Goal: Task Accomplishment & Management: Manage account settings

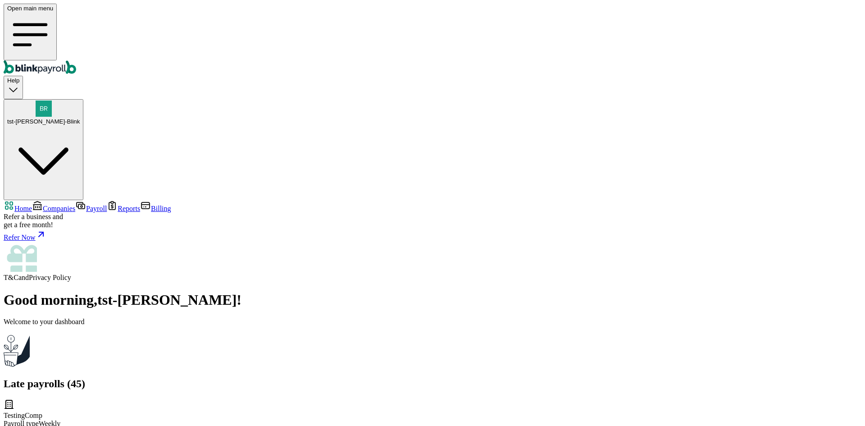
click at [60, 205] on link "Companies" at bounding box center [53, 209] width 43 height 8
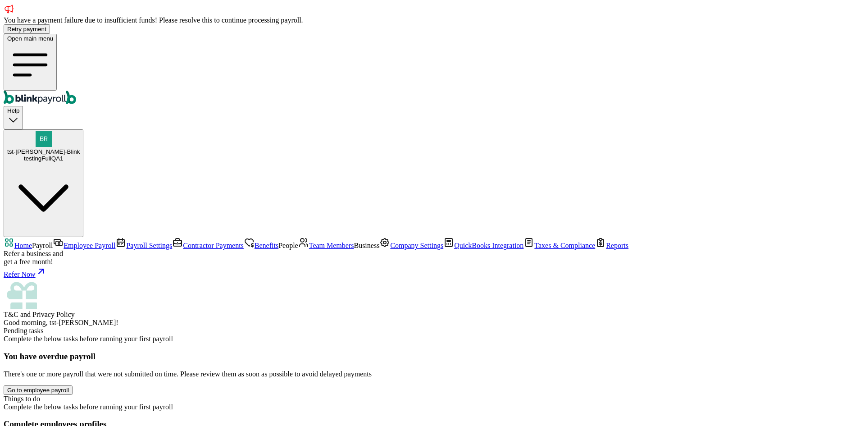
click at [64, 241] on span "Employee Payroll" at bounding box center [90, 245] width 52 height 8
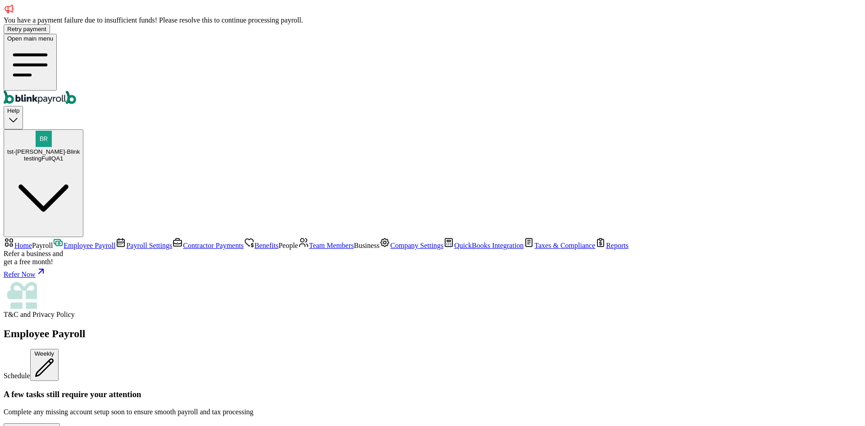
click at [255, 241] on span "Benefits" at bounding box center [267, 245] width 24 height 8
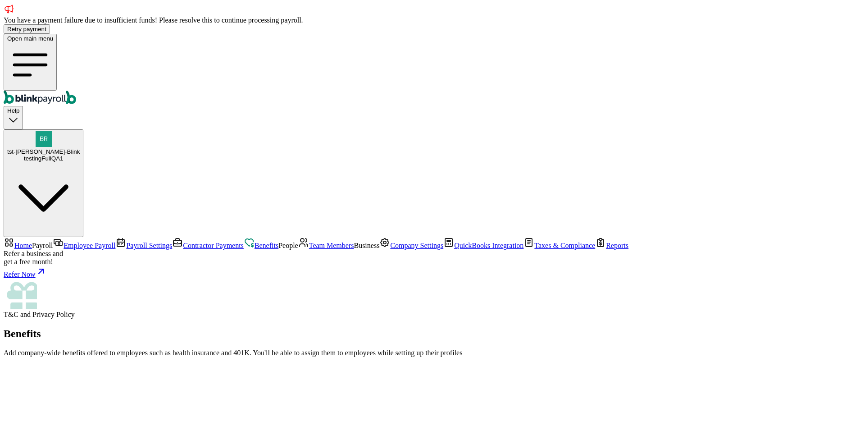
click at [172, 241] on link "Contractor Payments" at bounding box center [208, 245] width 72 height 8
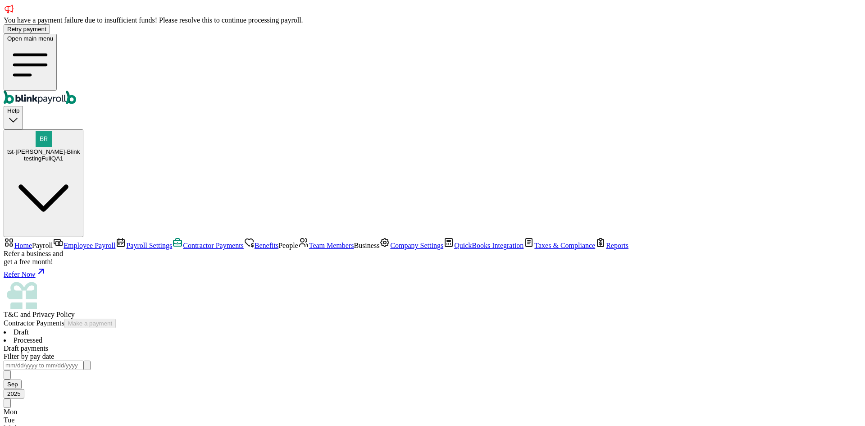
click at [126, 241] on span "Payroll Settings" at bounding box center [149, 245] width 46 height 8
click at [255, 241] on span "Benefits" at bounding box center [267, 245] width 24 height 8
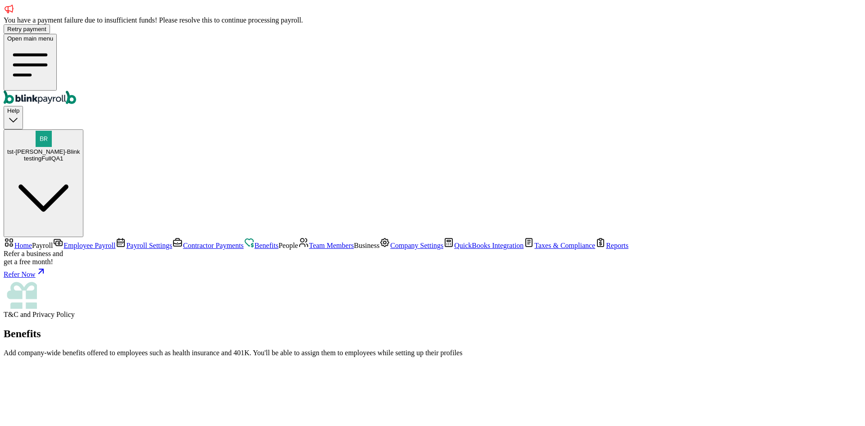
select select "1"
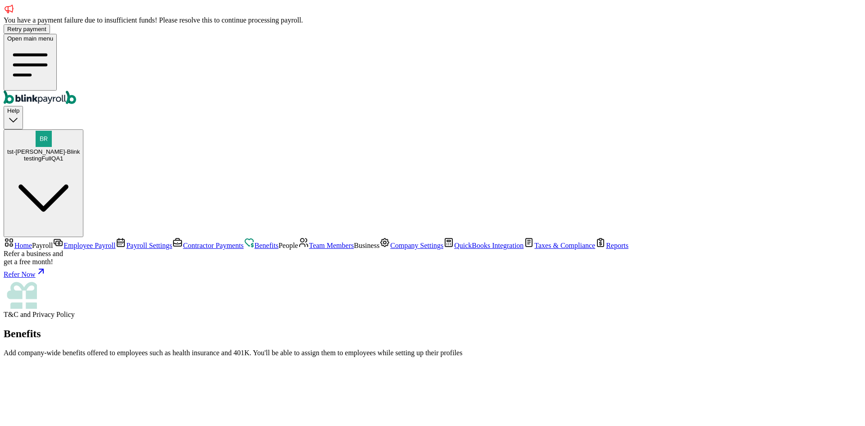
type input "test"
type input "09/02/2025"
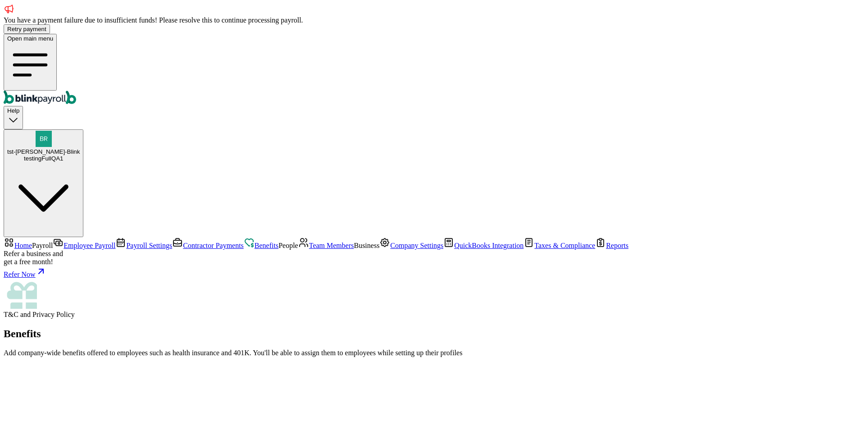
scroll to position [37, 0]
drag, startPoint x: 629, startPoint y: 260, endPoint x: 589, endPoint y: 287, distance: 48.6
